Goal: Information Seeking & Learning: Learn about a topic

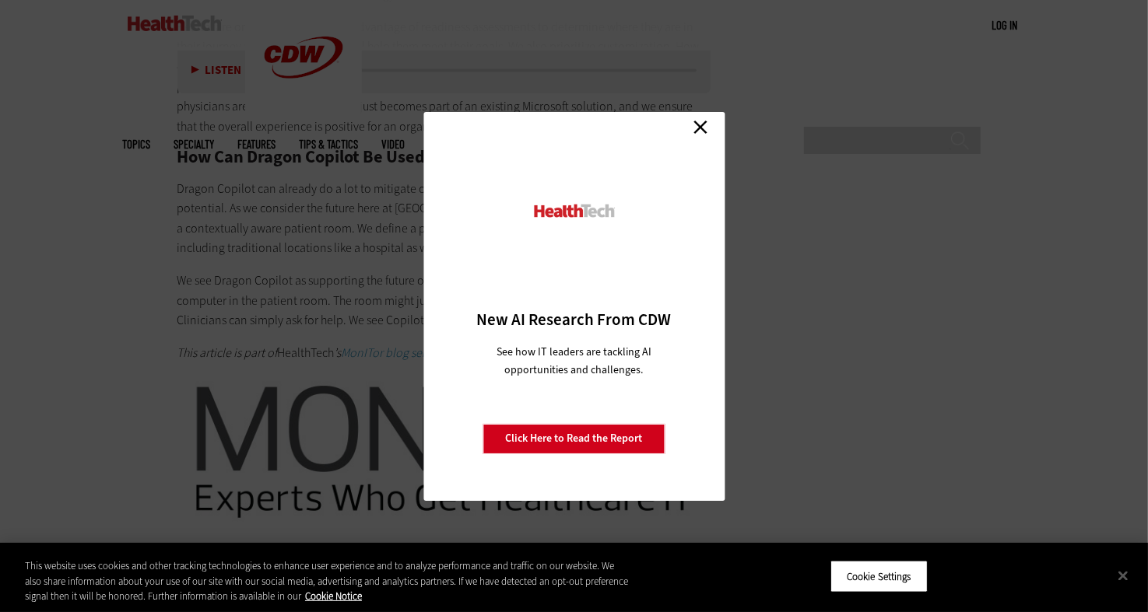
scroll to position [2997, 0]
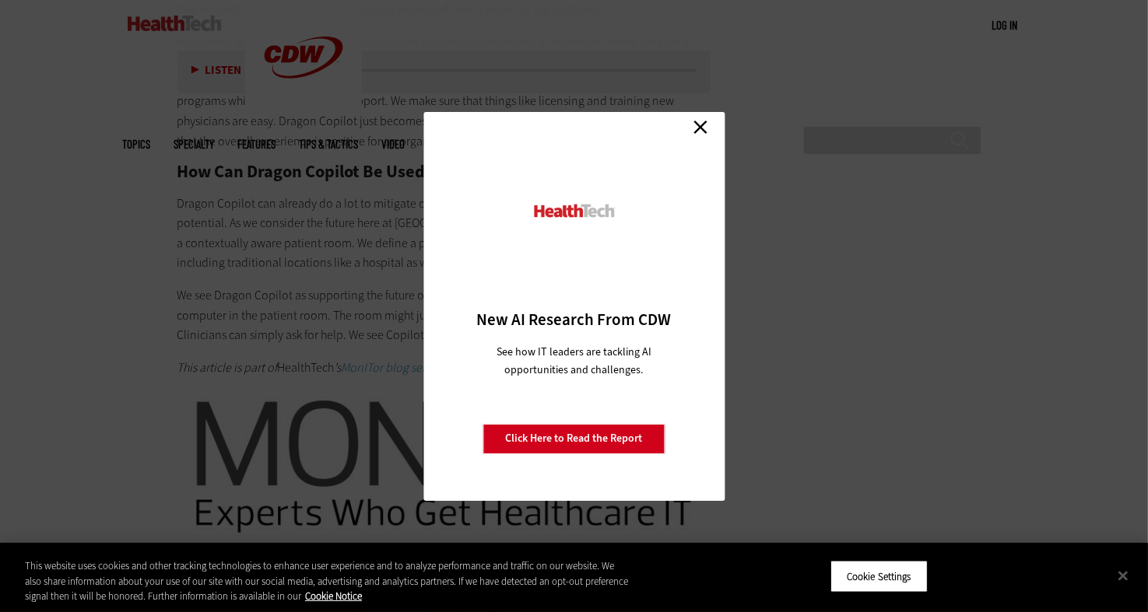
click at [702, 126] on link "Close" at bounding box center [700, 127] width 23 height 23
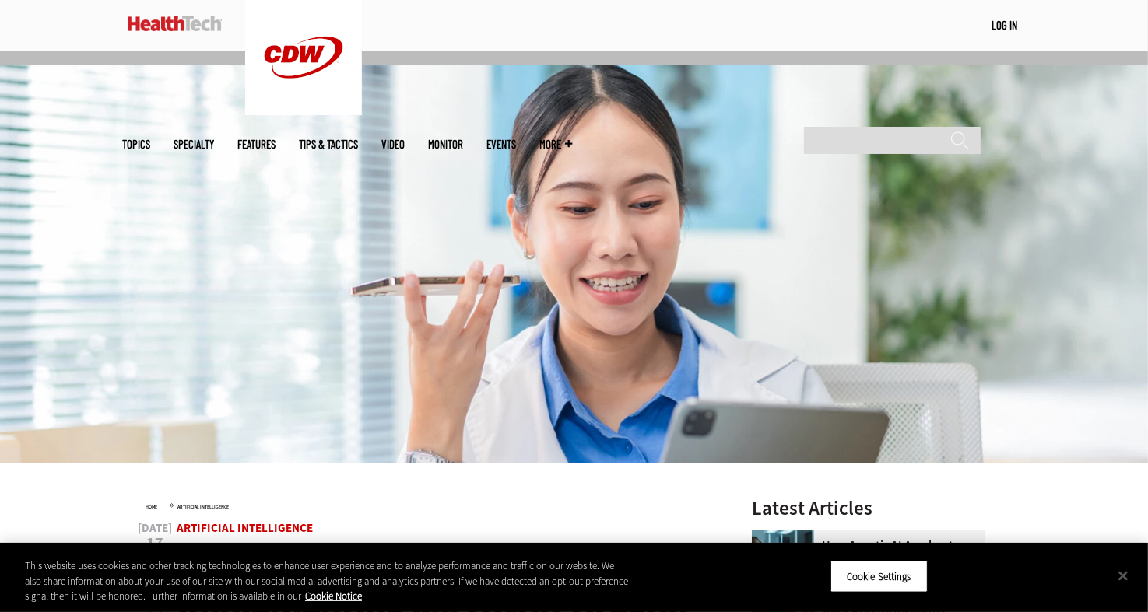
scroll to position [0, 0]
